Goal: Information Seeking & Learning: Learn about a topic

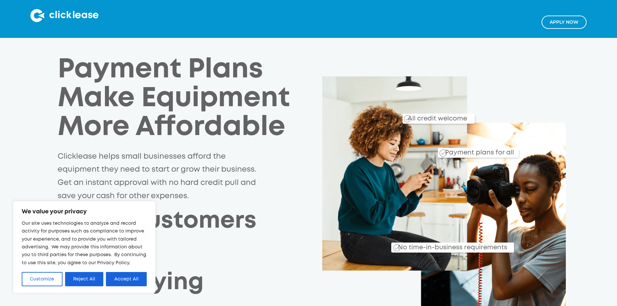
scroll to position [32, 0]
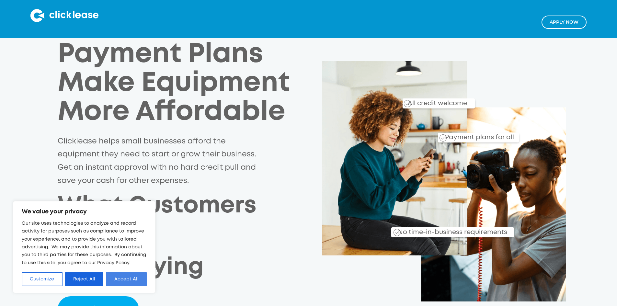
click at [128, 279] on button "Accept All" at bounding box center [126, 279] width 41 height 14
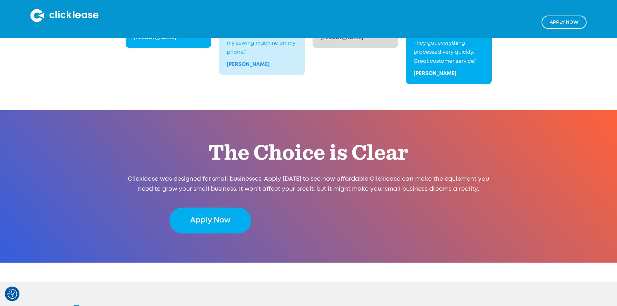
scroll to position [1290, 0]
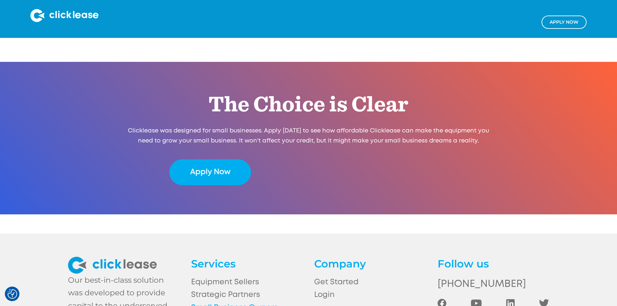
click at [262, 301] on link "Small Business Owners" at bounding box center [246, 307] width 111 height 13
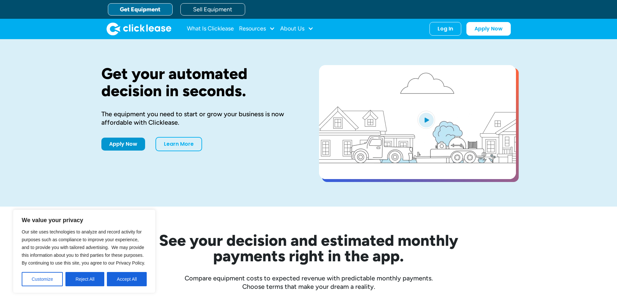
click at [128, 280] on button "Accept All" at bounding box center [127, 279] width 40 height 14
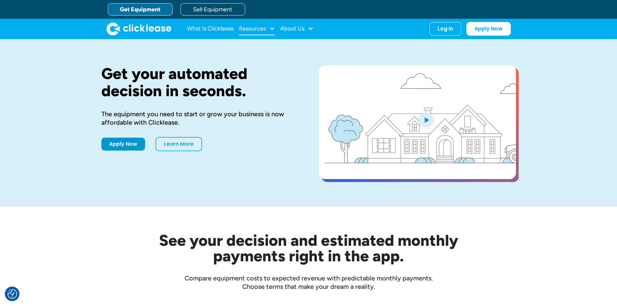
click at [264, 28] on div "Resources" at bounding box center [252, 28] width 27 height 0
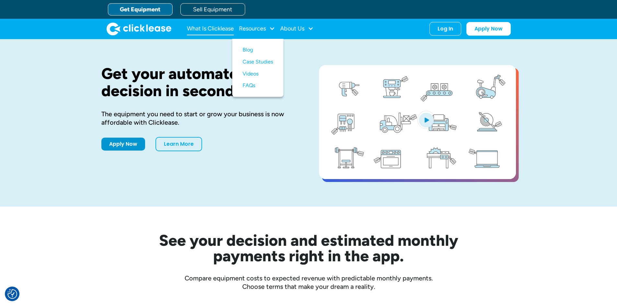
click at [221, 28] on link "What Is Clicklease" at bounding box center [210, 28] width 47 height 13
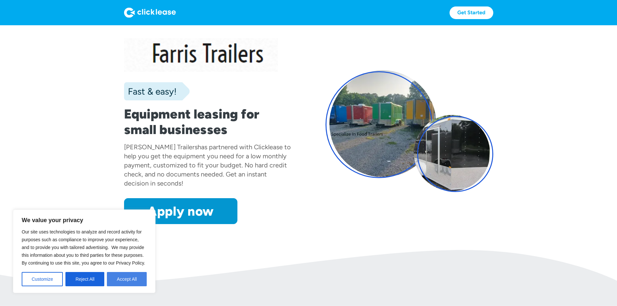
click at [128, 281] on button "Accept All" at bounding box center [127, 279] width 40 height 14
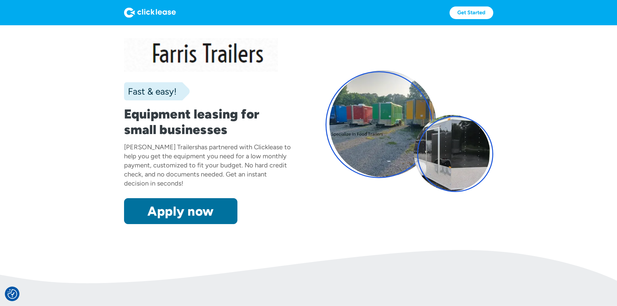
click at [129, 224] on link "Apply now" at bounding box center [180, 211] width 113 height 26
